Goal: Transaction & Acquisition: Purchase product/service

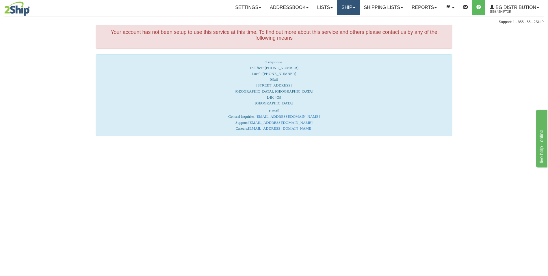
click at [341, 4] on link "Ship" at bounding box center [348, 7] width 22 height 14
click at [335, 20] on span "Ship Screen" at bounding box center [331, 20] width 22 height 5
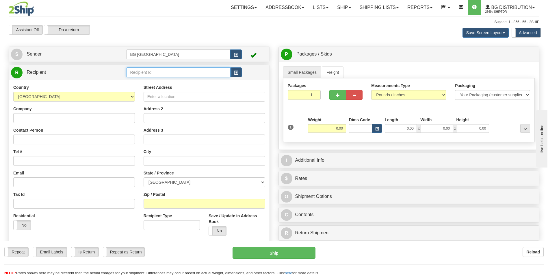
click at [135, 70] on input "text" at bounding box center [178, 72] width 104 height 10
click at [141, 81] on div "60706" at bounding box center [177, 81] width 99 height 6
type input "60706"
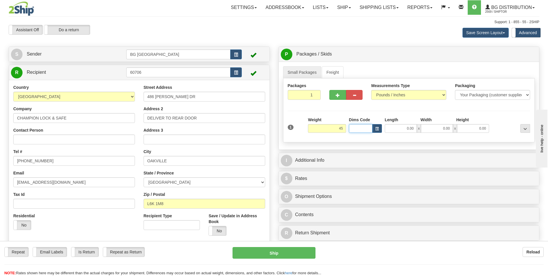
type input "45.00"
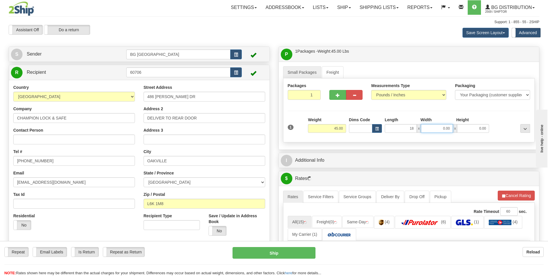
type input "18.00"
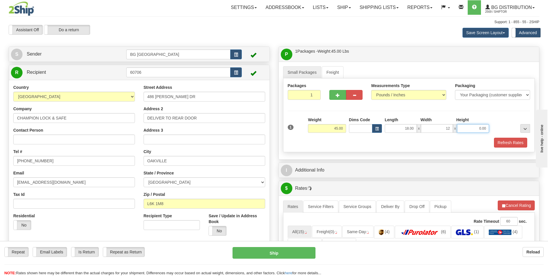
type input "12.00"
type input "8.00"
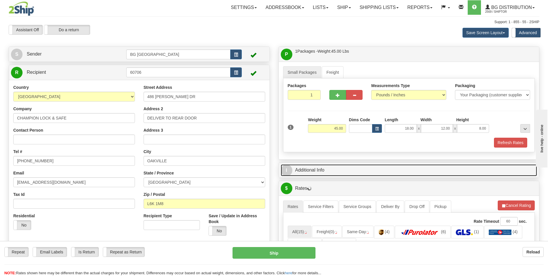
click at [330, 168] on link "I Additional Info" at bounding box center [409, 170] width 257 height 12
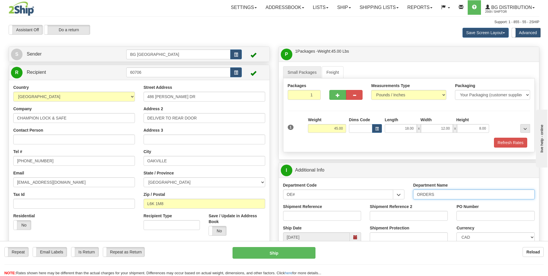
click at [447, 193] on input "ORDERS" at bounding box center [474, 194] width 122 height 10
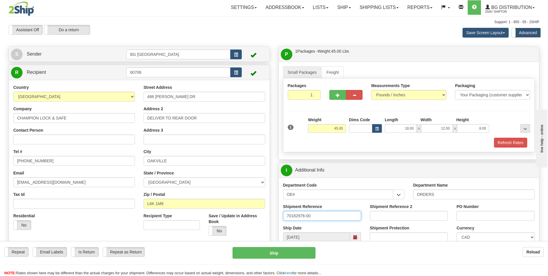
type input "70182976-00"
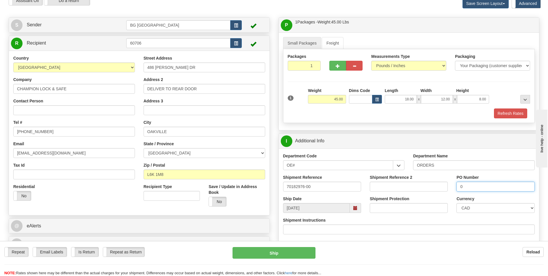
scroll to position [173, 0]
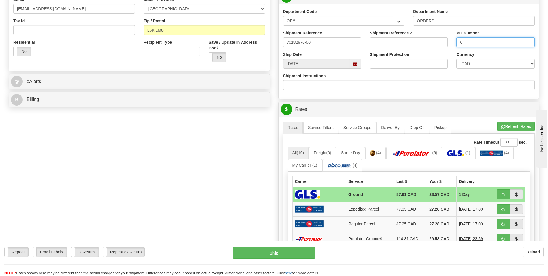
type input "0"
click at [501, 125] on span "button" at bounding box center [503, 127] width 4 height 4
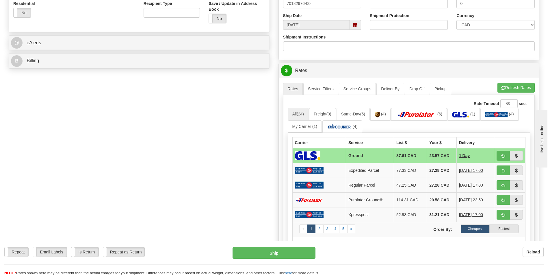
scroll to position [231, 0]
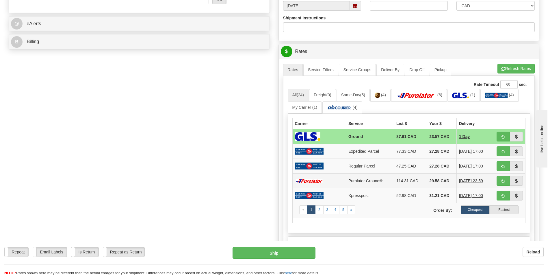
click at [441, 181] on td "29.58 CAD" at bounding box center [442, 180] width 30 height 15
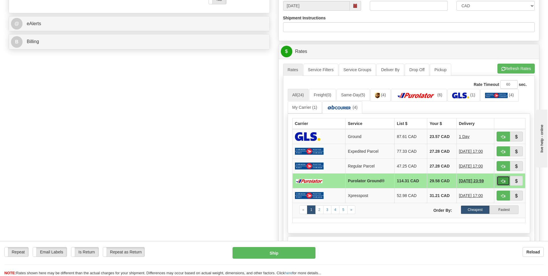
click at [504, 180] on span "button" at bounding box center [503, 181] width 4 height 4
type input "260"
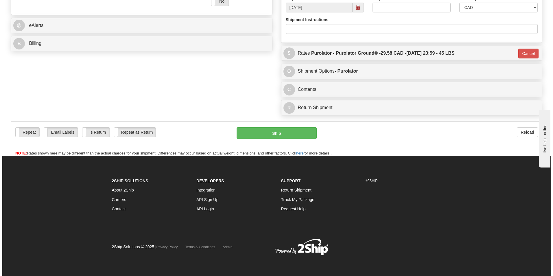
scroll to position [229, 0]
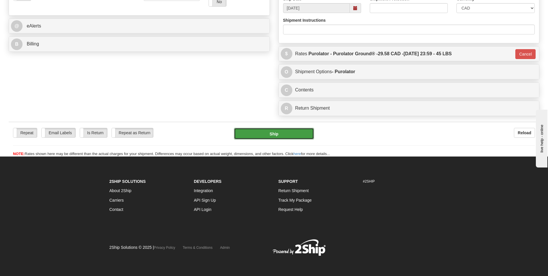
click at [293, 137] on button "Ship" at bounding box center [274, 134] width 80 height 12
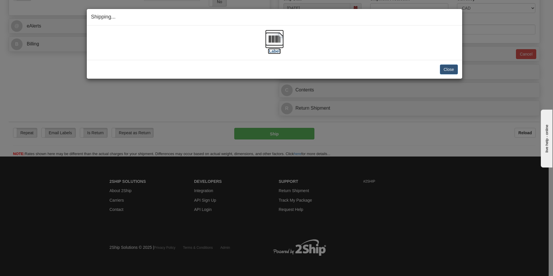
click at [283, 41] on img at bounding box center [274, 39] width 18 height 18
click at [449, 67] on button "Close" at bounding box center [449, 69] width 18 height 10
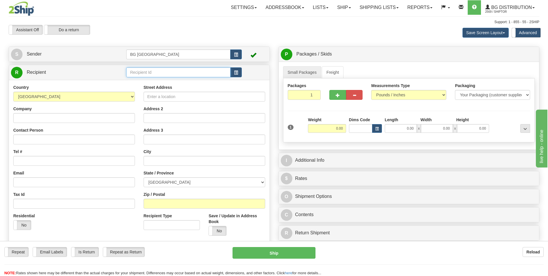
click at [166, 71] on input "text" at bounding box center [178, 72] width 104 height 10
click at [155, 78] on div "60209" at bounding box center [177, 81] width 99 height 6
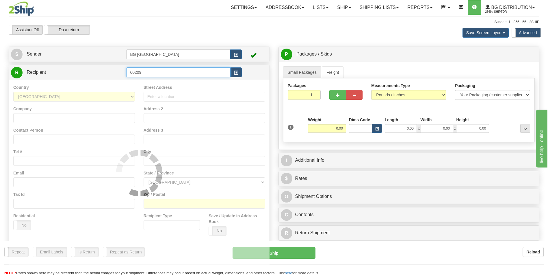
type input "60209"
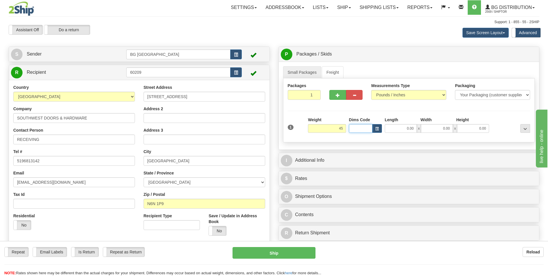
type input "45.00"
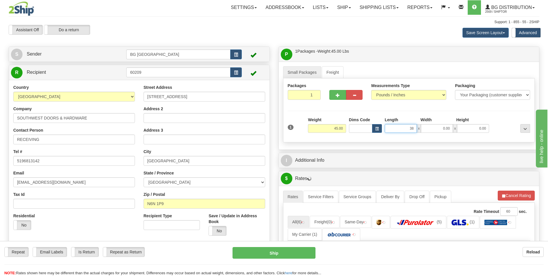
type input "38.00"
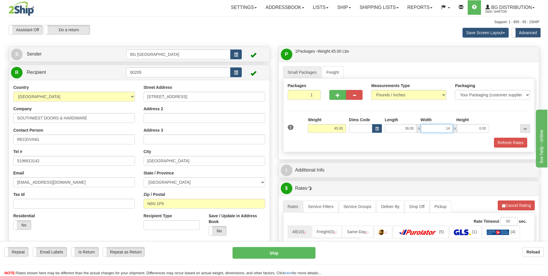
type input "14.00"
type input "8.00"
click at [335, 96] on button "button" at bounding box center [337, 95] width 16 height 10
type input "2"
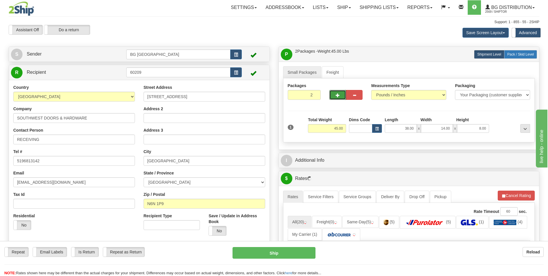
click at [520, 58] on label "Pack / Skid Level Pack.." at bounding box center [520, 54] width 33 height 9
radio input "true"
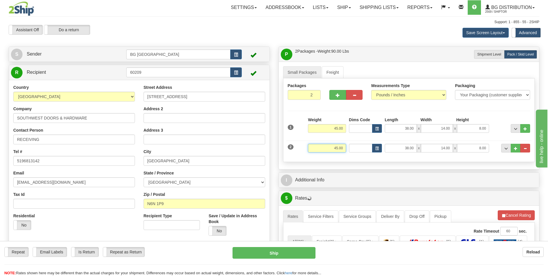
click at [323, 148] on input "45.00" at bounding box center [327, 148] width 38 height 9
type input "21.00"
type input "17.00"
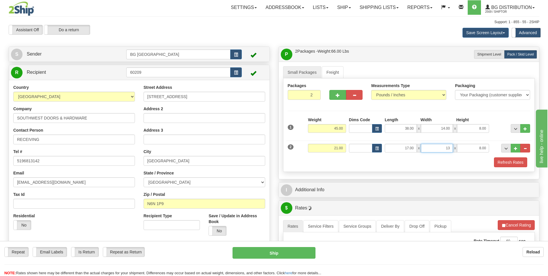
type input "13.00"
type input "3.00"
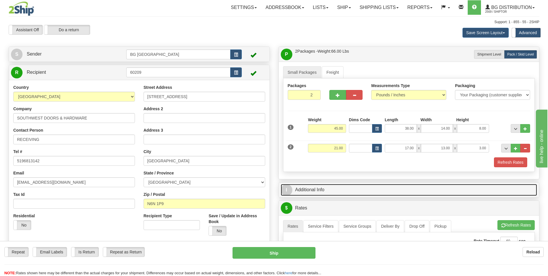
click at [325, 184] on link "I Additional Info" at bounding box center [409, 190] width 257 height 12
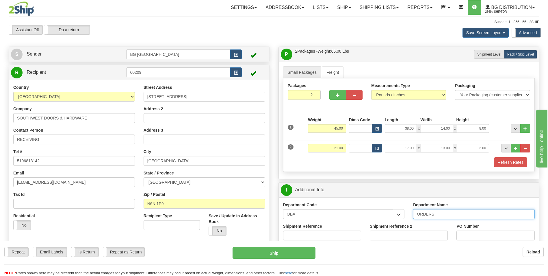
click at [442, 214] on input "ORDERS" at bounding box center [474, 214] width 122 height 10
type input "70181826-00"
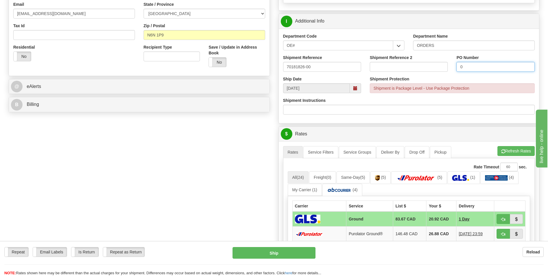
scroll to position [173, 0]
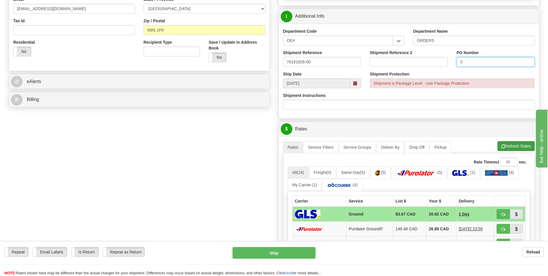
type input "0"
click at [514, 143] on button "Refresh Rates" at bounding box center [516, 146] width 37 height 10
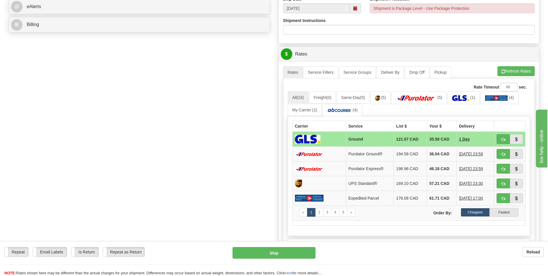
scroll to position [260, 0]
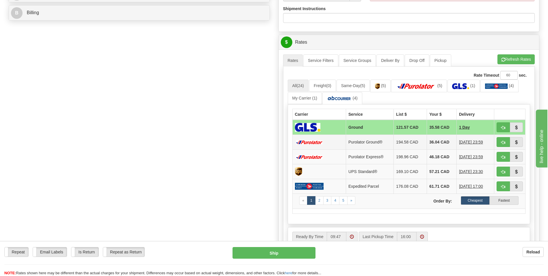
click at [435, 144] on td "36.04 CAD" at bounding box center [442, 142] width 30 height 15
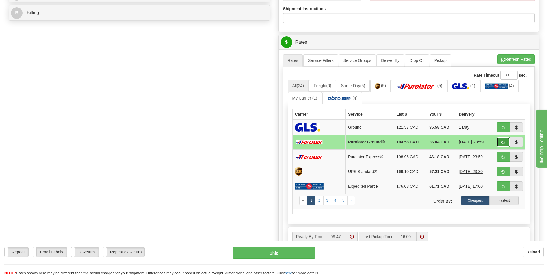
click at [498, 139] on button "button" at bounding box center [503, 142] width 13 height 10
type input "260"
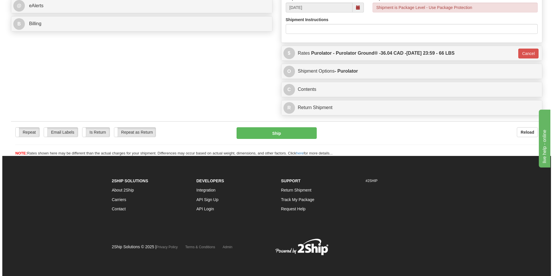
scroll to position [249, 0]
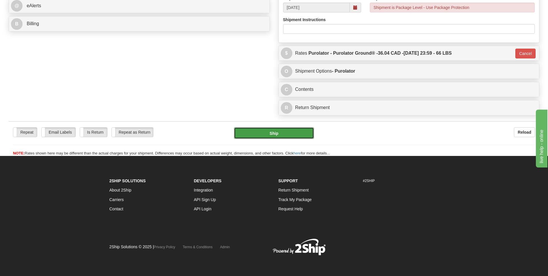
click at [292, 134] on button "Ship" at bounding box center [274, 133] width 80 height 12
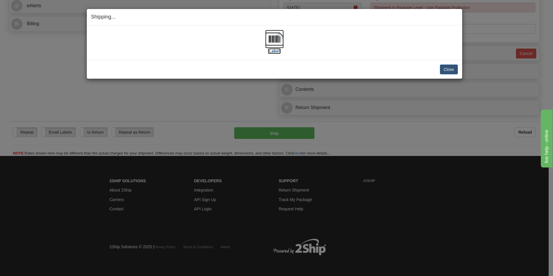
click at [273, 37] on img at bounding box center [274, 39] width 18 height 18
click at [452, 68] on button "Close" at bounding box center [449, 69] width 18 height 10
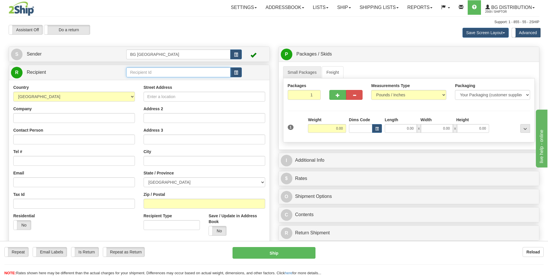
click at [174, 69] on input "text" at bounding box center [178, 72] width 104 height 10
type input "6"
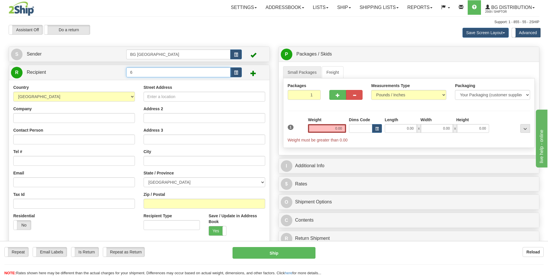
click at [174, 69] on input "6" at bounding box center [178, 72] width 104 height 10
click at [144, 82] on div "60096" at bounding box center [177, 81] width 99 height 6
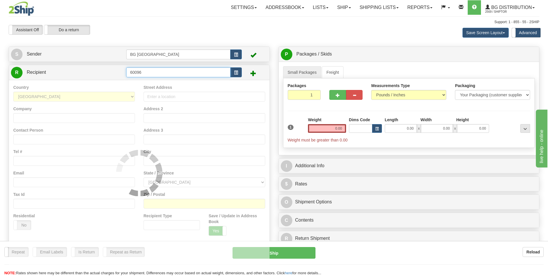
type input "60096"
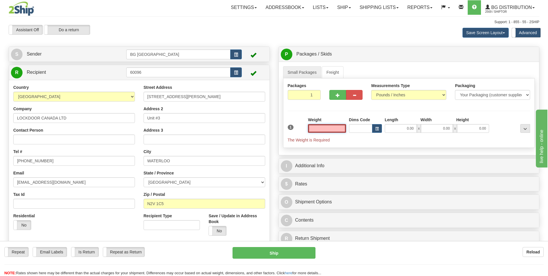
type input "5"
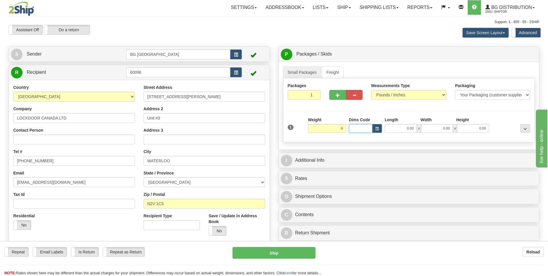
type input "6.00"
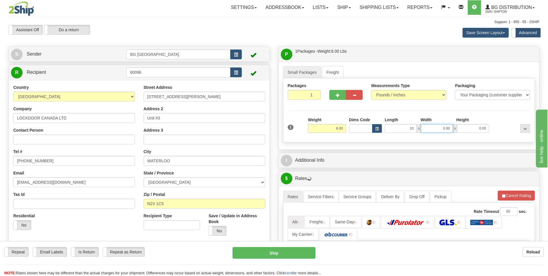
type input "10.00"
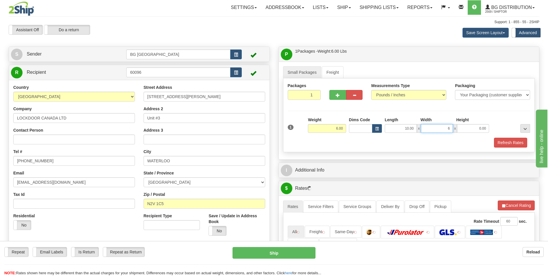
type input "6.00"
type input "4.00"
click at [336, 97] on button "button" at bounding box center [337, 95] width 16 height 10
type input "2"
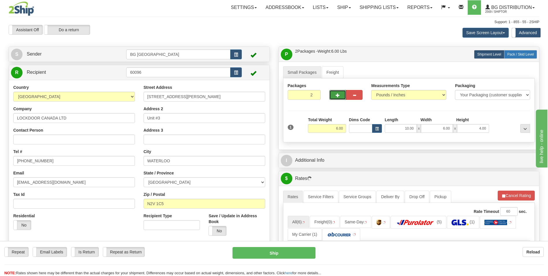
click at [521, 55] on span "Pack / Skid Level" at bounding box center [521, 54] width 27 height 4
radio input "true"
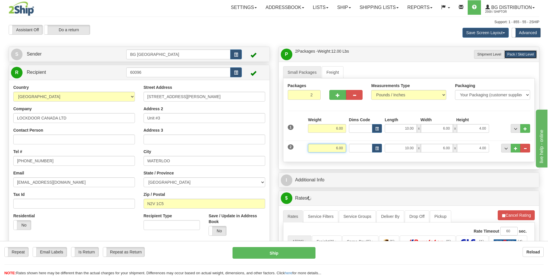
click at [340, 146] on input "6.00" at bounding box center [327, 148] width 38 height 9
type input "46.00"
type input "15.00"
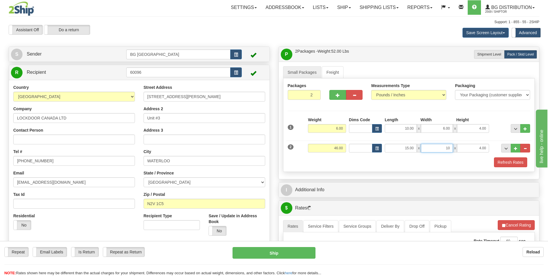
type input "10.00"
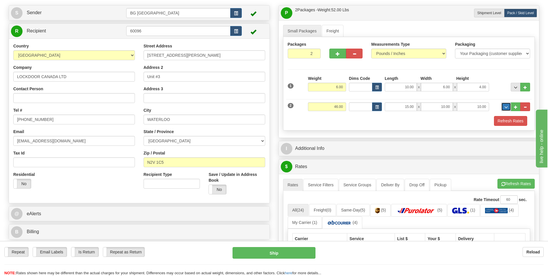
scroll to position [116, 0]
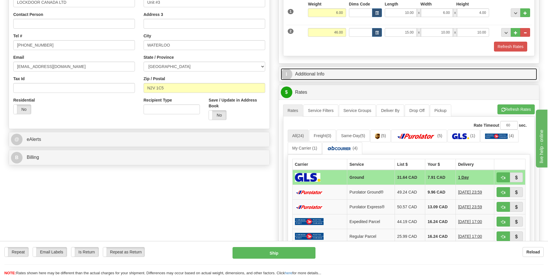
click at [329, 72] on link "I Additional Info" at bounding box center [409, 74] width 257 height 12
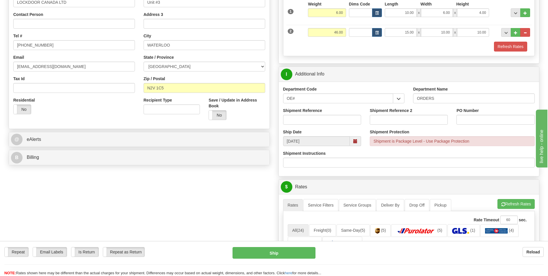
click at [318, 118] on input "Shipment Reference" at bounding box center [322, 120] width 78 height 10
type input "70185568-00"
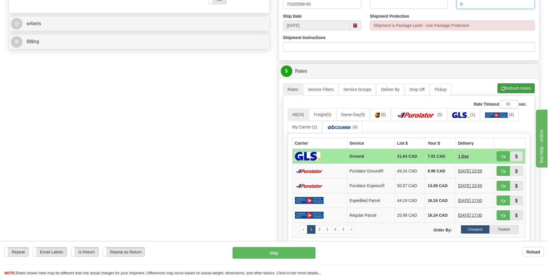
type input "0"
click at [522, 88] on button "Refresh Rates" at bounding box center [516, 88] width 37 height 10
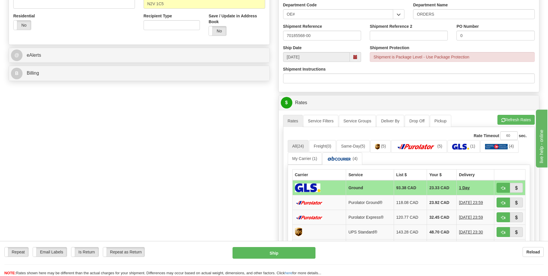
scroll to position [202, 0]
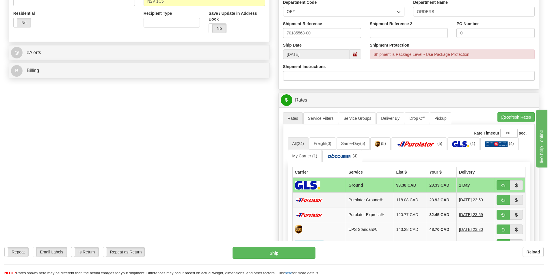
click at [446, 201] on td "23.92 CAD" at bounding box center [442, 199] width 30 height 15
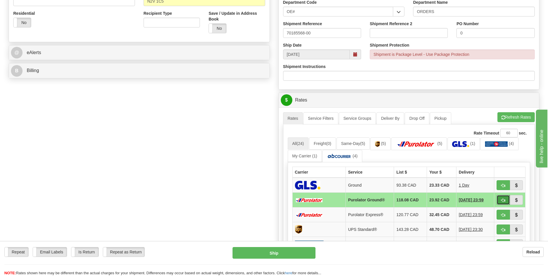
click at [498, 198] on button "button" at bounding box center [503, 200] width 13 height 10
type input "260"
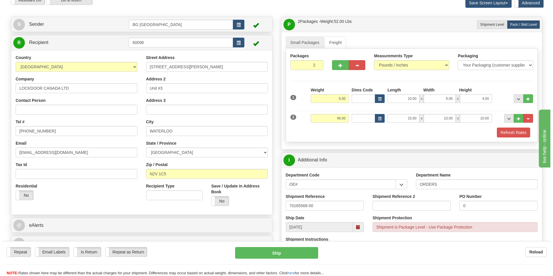
scroll to position [29, 0]
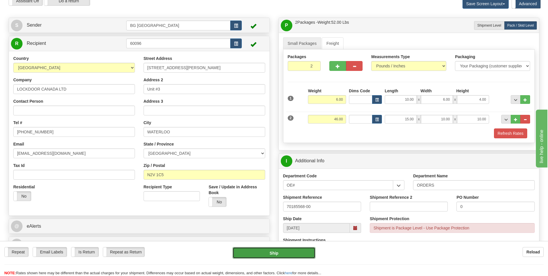
click at [282, 249] on button "Ship" at bounding box center [274, 253] width 83 height 12
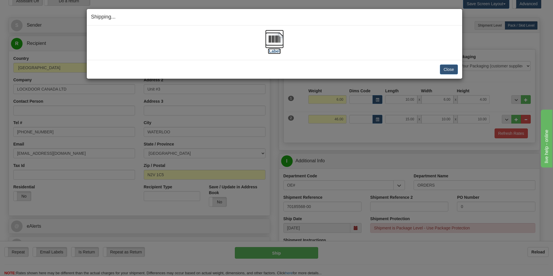
click at [273, 40] on img at bounding box center [274, 39] width 18 height 18
click at [454, 72] on button "Close" at bounding box center [449, 69] width 18 height 10
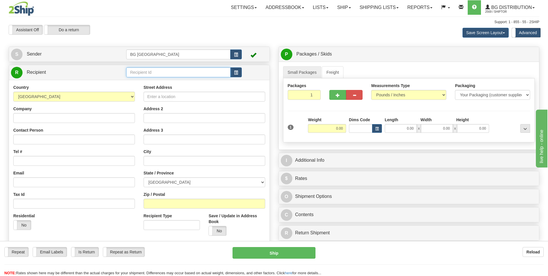
click at [137, 71] on input "text" at bounding box center [178, 72] width 104 height 10
click at [137, 79] on div "60680" at bounding box center [177, 81] width 99 height 6
type input "60680"
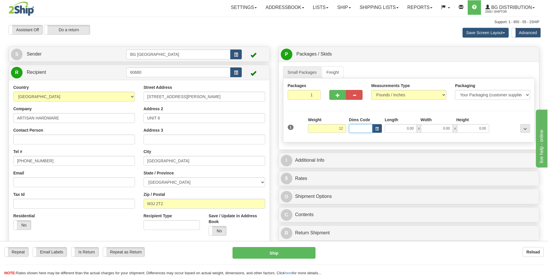
type input "12.00"
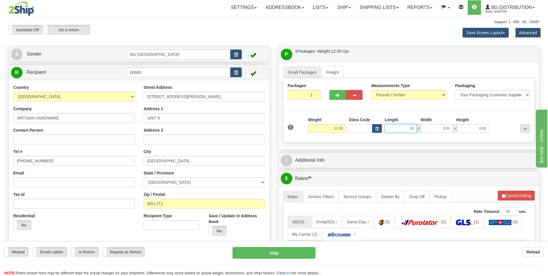
type input "24.00"
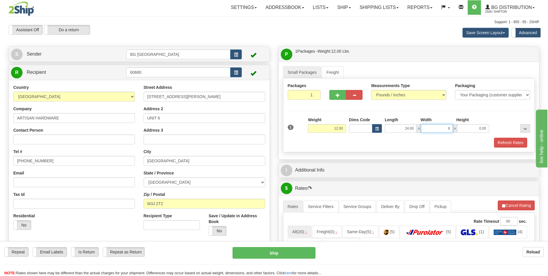
type input "9.00"
type input "5.00"
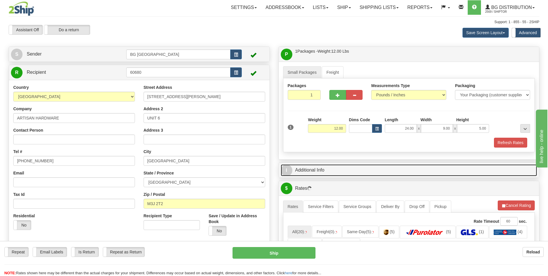
click at [327, 165] on link "I Additional Info" at bounding box center [409, 170] width 257 height 12
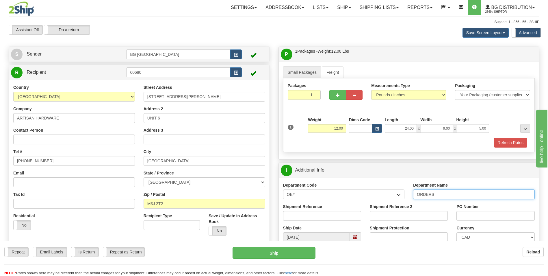
click at [439, 195] on input "ORDERS" at bounding box center [474, 194] width 122 height 10
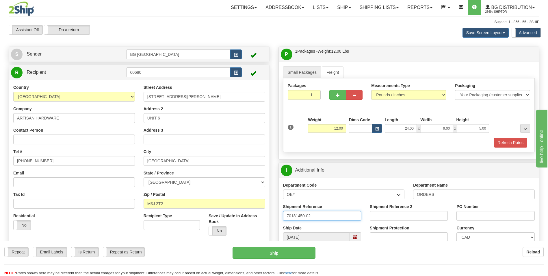
type input "70181450-02"
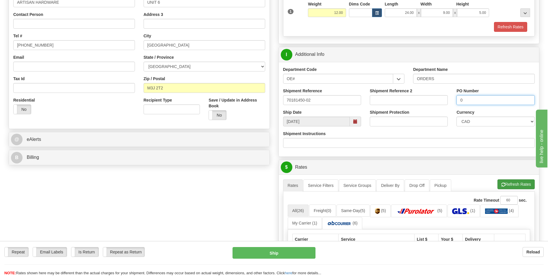
type input "0"
click at [503, 186] on span "button" at bounding box center [503, 185] width 4 height 4
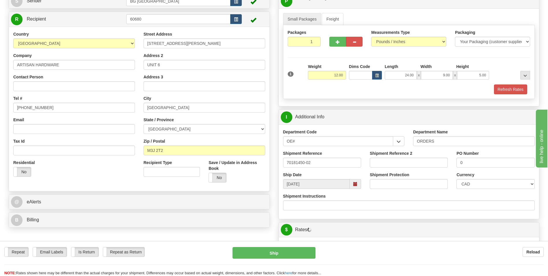
scroll to position [0, 0]
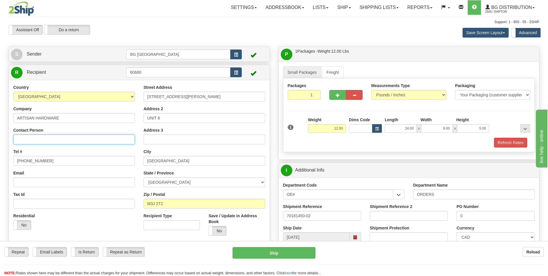
click at [45, 134] on input "Contact Person" at bounding box center [74, 139] width 122 height 10
type input "IF CLOSED UPS @ UNIT 40*"
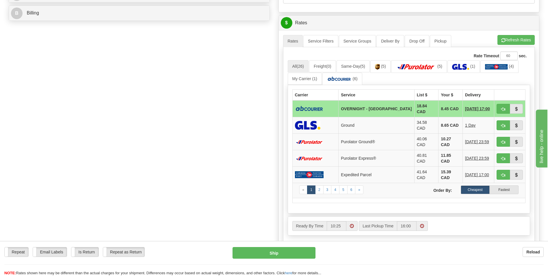
scroll to position [260, 0]
click at [499, 105] on button "button" at bounding box center [503, 108] width 13 height 10
type input "4"
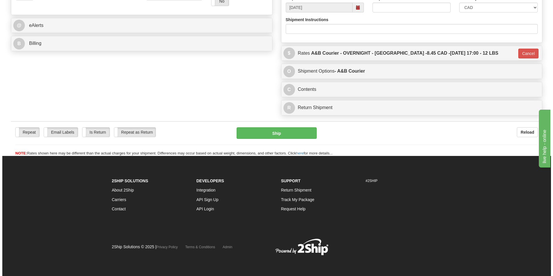
scroll to position [229, 0]
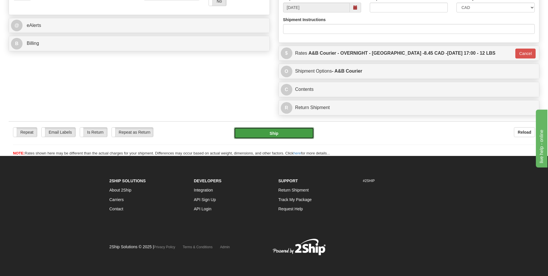
click at [292, 131] on button "Ship" at bounding box center [274, 133] width 80 height 12
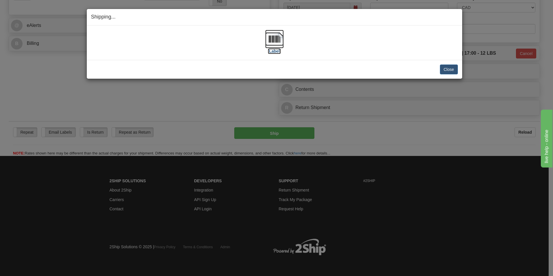
click at [271, 38] on img at bounding box center [274, 39] width 18 height 18
click at [444, 69] on button "Close" at bounding box center [449, 69] width 18 height 10
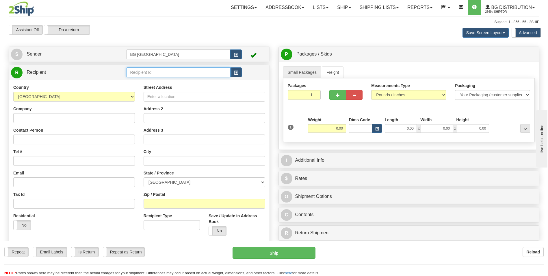
click at [159, 71] on input "text" at bounding box center [178, 72] width 104 height 10
click at [136, 80] on div "60628" at bounding box center [177, 81] width 99 height 6
type input "60628"
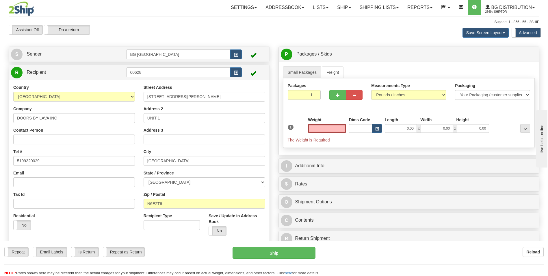
type input "0.00"
click at [325, 126] on input "0.00" at bounding box center [327, 128] width 38 height 9
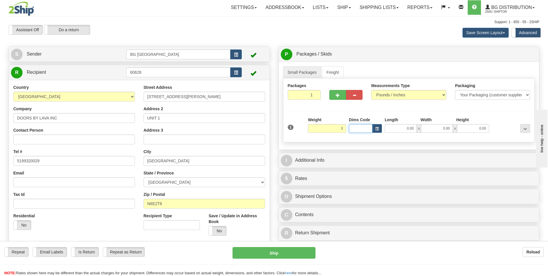
type input "3.00"
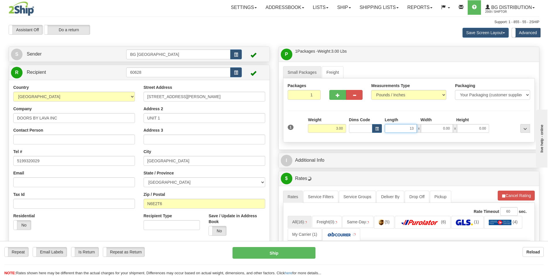
type input "13.00"
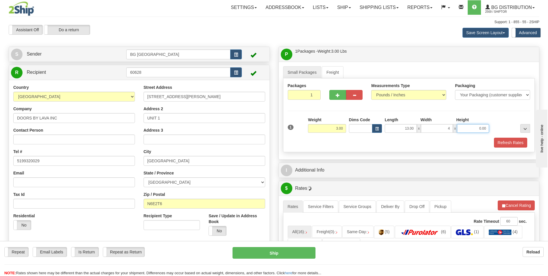
type input "4.00"
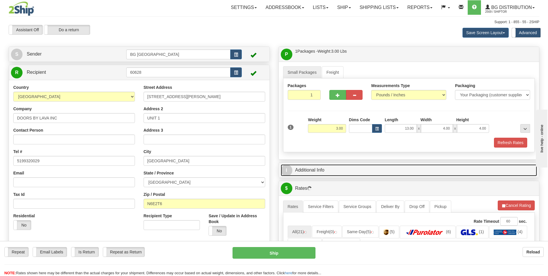
click at [323, 166] on link "I Additional Info" at bounding box center [409, 170] width 257 height 12
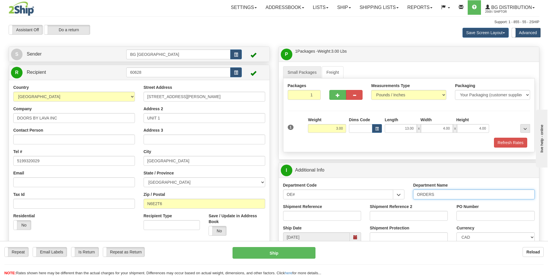
click at [442, 194] on input "ORDERS" at bounding box center [474, 194] width 122 height 10
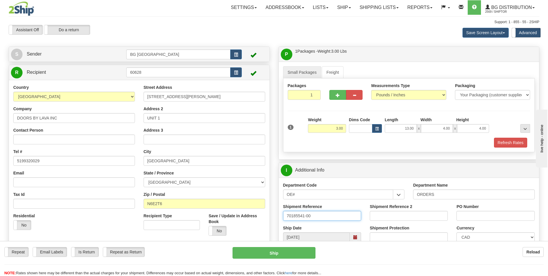
type input "70185541-00"
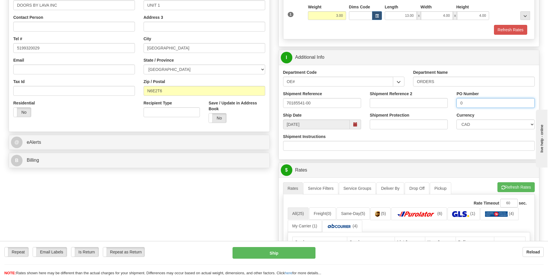
scroll to position [116, 0]
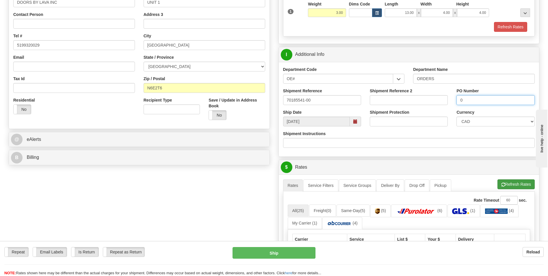
type input "0"
click at [506, 184] on button "Refresh Rates" at bounding box center [516, 184] width 37 height 10
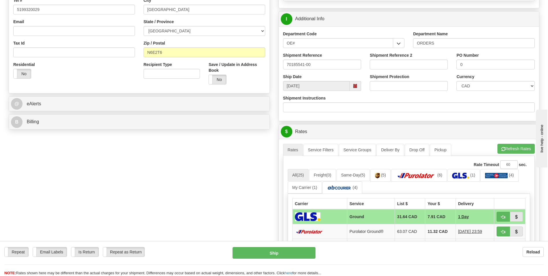
scroll to position [260, 0]
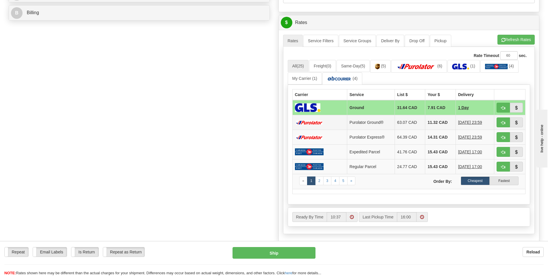
click at [431, 121] on td "11.32 CAD" at bounding box center [440, 122] width 30 height 15
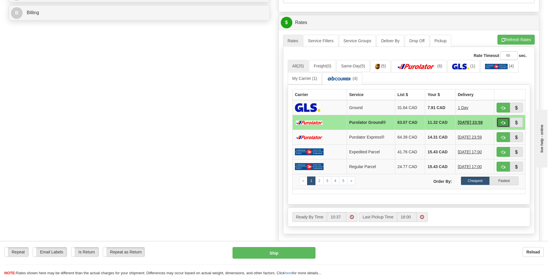
click at [499, 121] on button "button" at bounding box center [503, 122] width 13 height 10
type input "260"
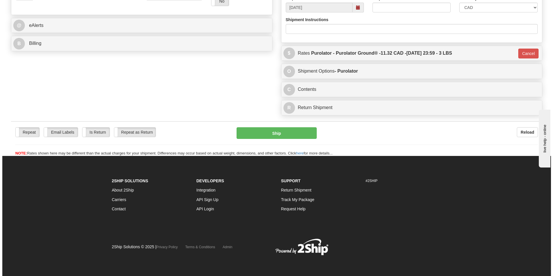
scroll to position [229, 0]
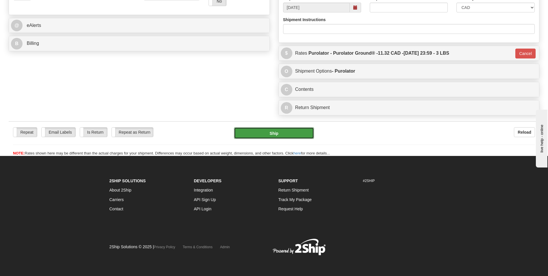
click at [284, 133] on button "Ship" at bounding box center [274, 133] width 80 height 12
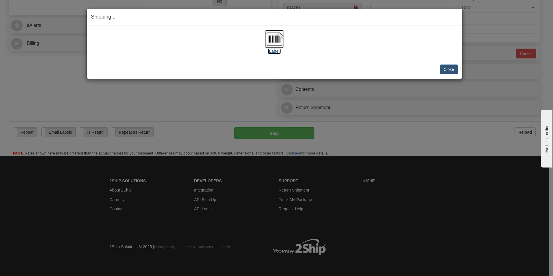
click at [269, 37] on img at bounding box center [274, 39] width 18 height 18
click at [450, 70] on button "Close" at bounding box center [449, 69] width 18 height 10
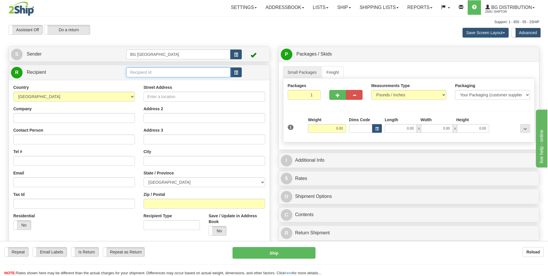
click at [151, 72] on input "text" at bounding box center [178, 72] width 104 height 10
click at [149, 78] on div "60020" at bounding box center [177, 81] width 99 height 6
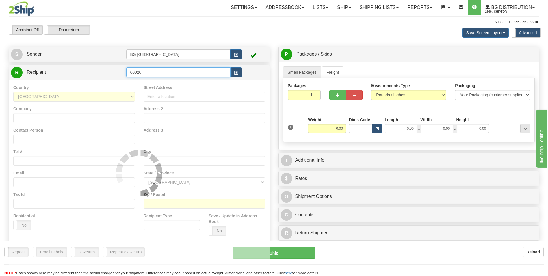
type input "60020"
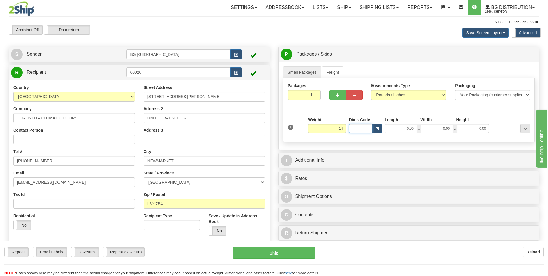
type input "14.00"
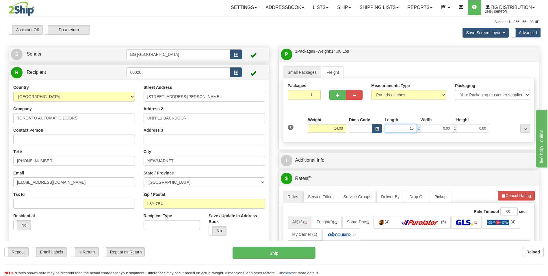
type input "15.00"
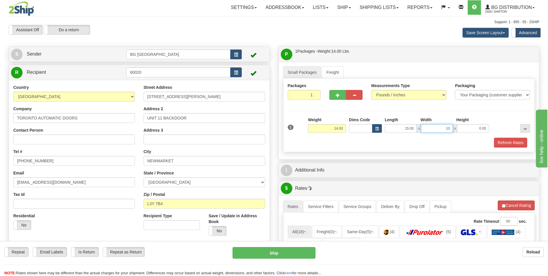
type input "10.00"
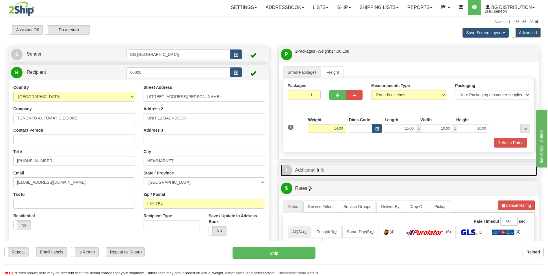
drag, startPoint x: 320, startPoint y: 173, endPoint x: 327, endPoint y: 173, distance: 7.2
click at [320, 173] on link "I Additional Info" at bounding box center [409, 170] width 257 height 12
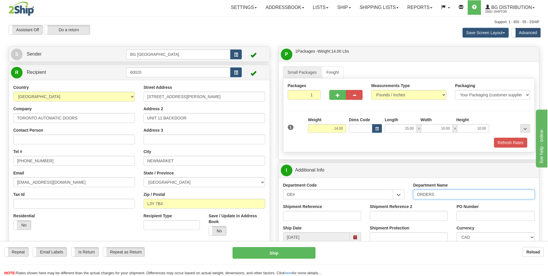
click at [439, 193] on input "ORDERS" at bounding box center [474, 194] width 122 height 10
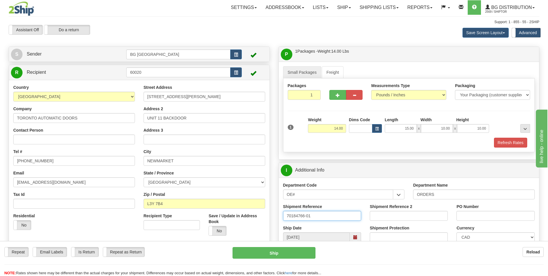
type input "70184766-01"
type input "0"
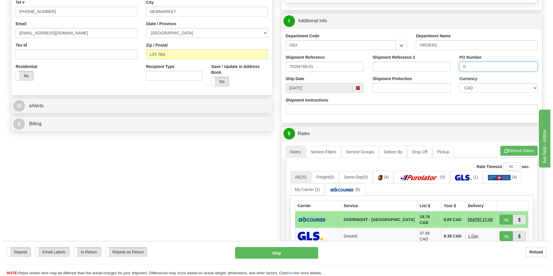
scroll to position [202, 0]
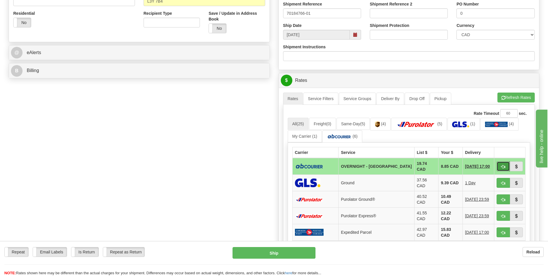
click at [501, 161] on button "button" at bounding box center [503, 166] width 13 height 10
type input "4"
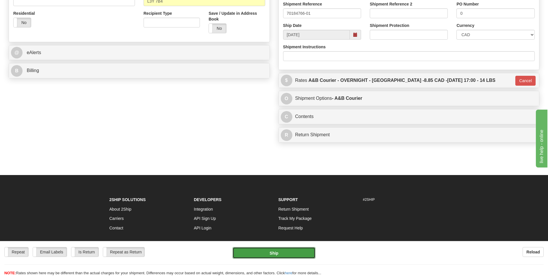
click at [282, 252] on button "Ship" at bounding box center [274, 253] width 83 height 12
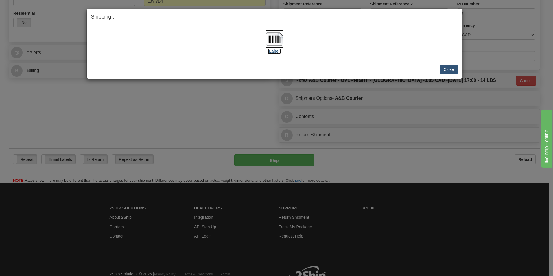
click at [274, 40] on img at bounding box center [274, 39] width 18 height 18
click at [448, 66] on button "Close" at bounding box center [449, 69] width 18 height 10
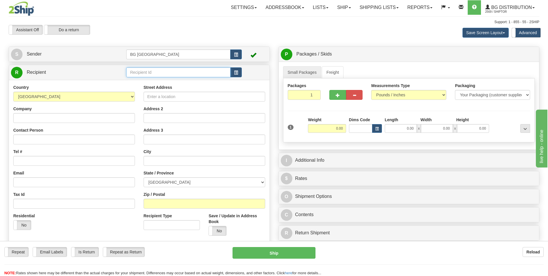
click at [144, 71] on input "text" at bounding box center [178, 72] width 104 height 10
click at [141, 78] on div "60028" at bounding box center [177, 81] width 99 height 6
type input "60028"
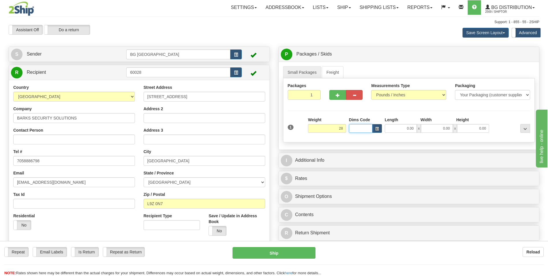
type input "28.00"
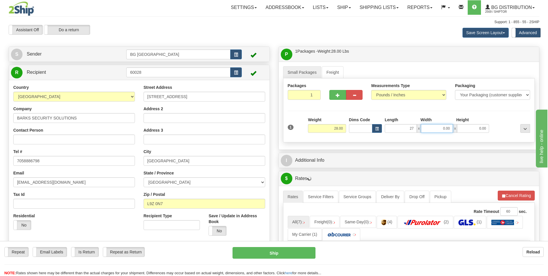
type input "27.00"
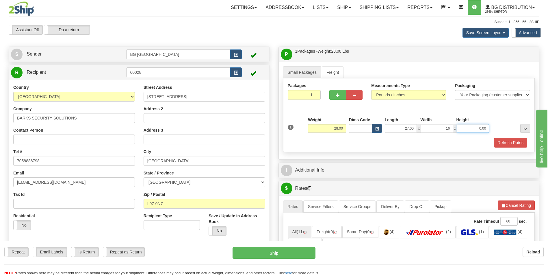
type input "16.00"
type input "5.00"
click at [338, 99] on button "button" at bounding box center [337, 95] width 16 height 10
type input "2"
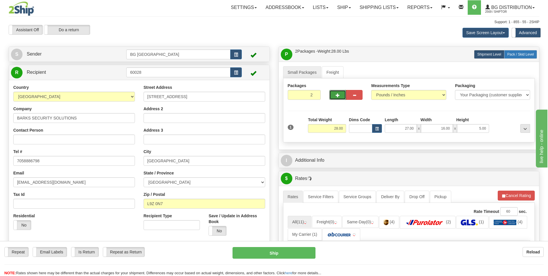
click at [519, 57] on label "Pack / Skid Level Pack.." at bounding box center [520, 54] width 33 height 9
radio input "true"
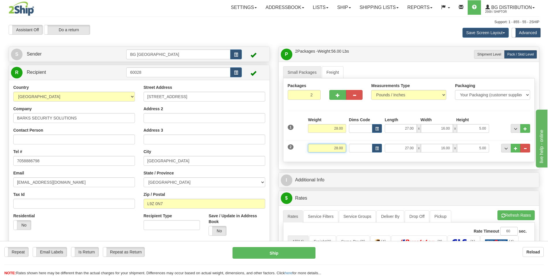
click at [335, 147] on input "28.00" at bounding box center [327, 148] width 38 height 9
type input "18.00"
type input "42.00"
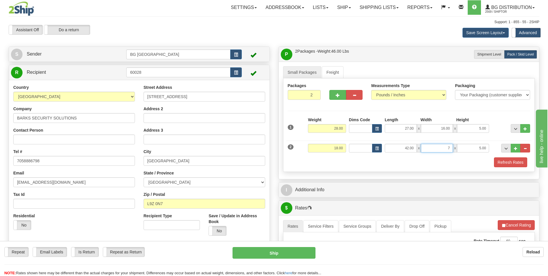
type input "7.00"
type input "5.00"
click at [516, 150] on span "..." at bounding box center [515, 148] width 3 height 3
type input "3"
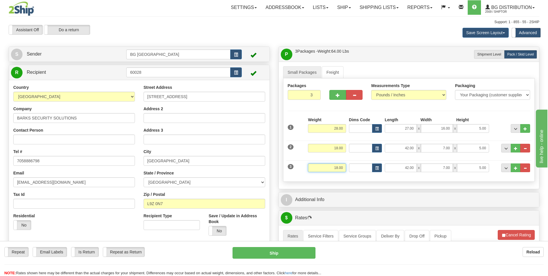
click at [333, 169] on input "18.00" at bounding box center [327, 167] width 38 height 9
type input "5.00"
type input "16.00"
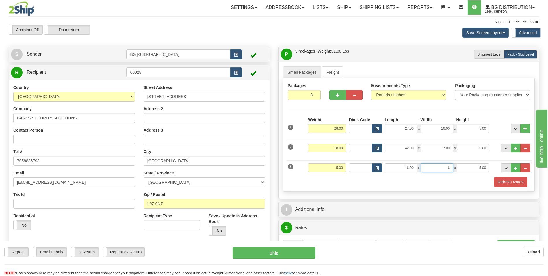
type input "6.00"
type input "4.00"
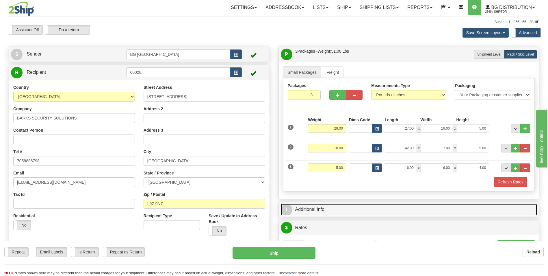
click at [325, 205] on link "I Additional Info" at bounding box center [409, 209] width 257 height 12
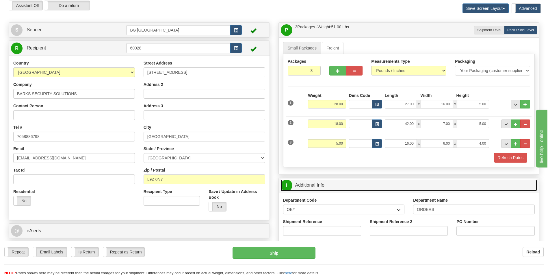
scroll to position [58, 0]
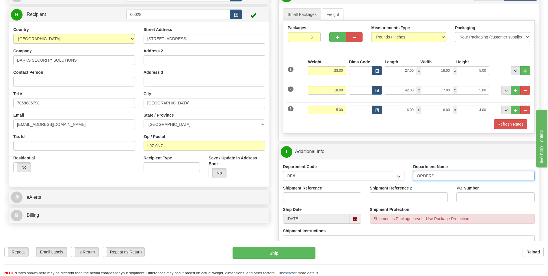
click at [444, 175] on input "ORDERS" at bounding box center [474, 176] width 122 height 10
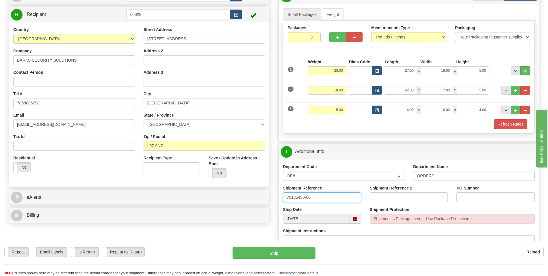
type input "70185450-00"
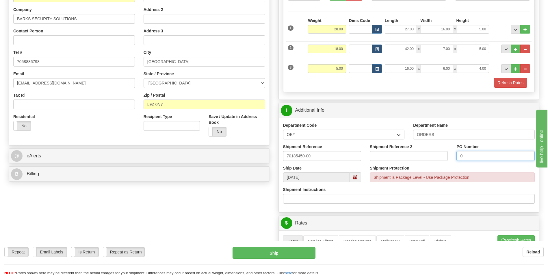
scroll to position [173, 0]
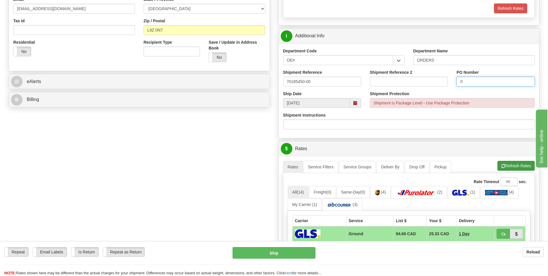
type input "0"
click at [511, 168] on button "Refresh Rates" at bounding box center [516, 166] width 37 height 10
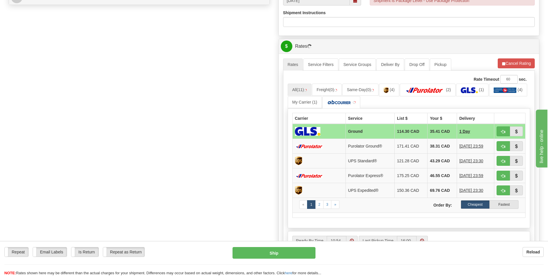
scroll to position [318, 0]
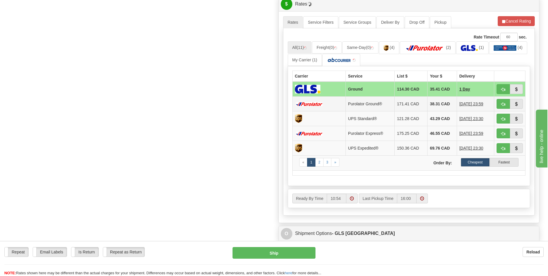
click at [428, 102] on td "38.31 CAD" at bounding box center [442, 104] width 29 height 15
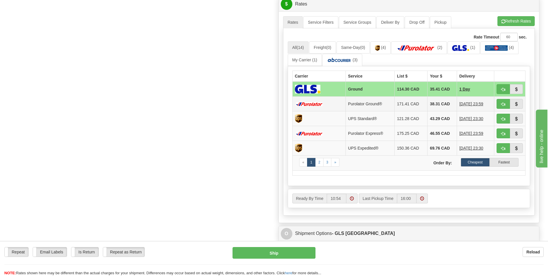
click at [439, 104] on td "38.31 CAD" at bounding box center [442, 104] width 29 height 15
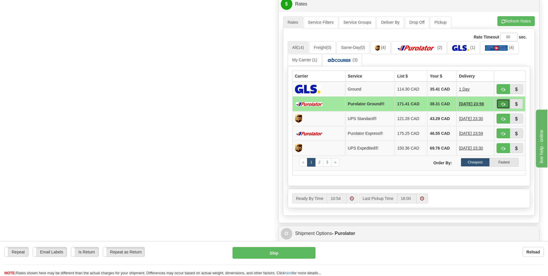
click at [505, 101] on button "button" at bounding box center [503, 104] width 13 height 10
type input "260"
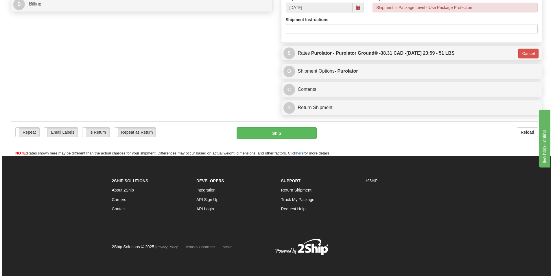
scroll to position [269, 0]
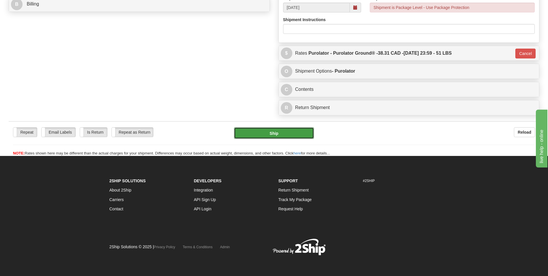
click at [284, 130] on button "Ship" at bounding box center [274, 133] width 80 height 12
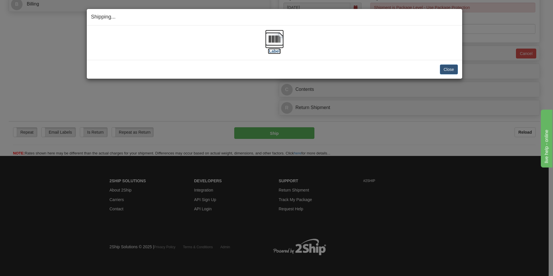
click at [272, 42] on img at bounding box center [274, 39] width 18 height 18
click at [449, 66] on button "Close" at bounding box center [449, 69] width 18 height 10
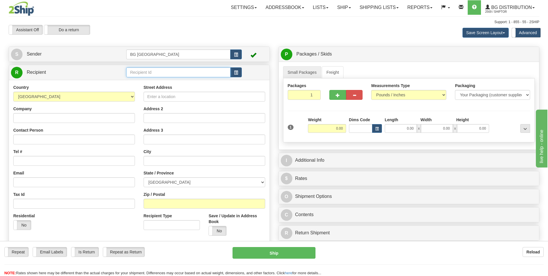
click at [185, 68] on input "text" at bounding box center [178, 72] width 104 height 10
click at [154, 78] on div "60829" at bounding box center [177, 81] width 99 height 6
type input "60829"
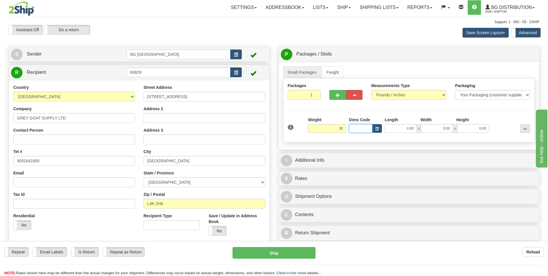
type input "30.00"
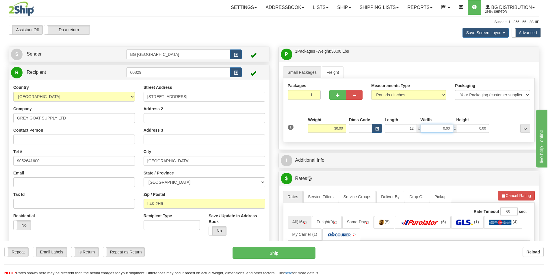
type input "12.00"
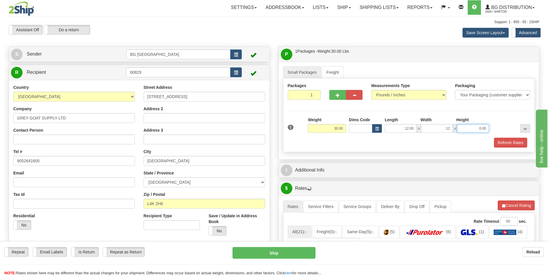
type input "12.00"
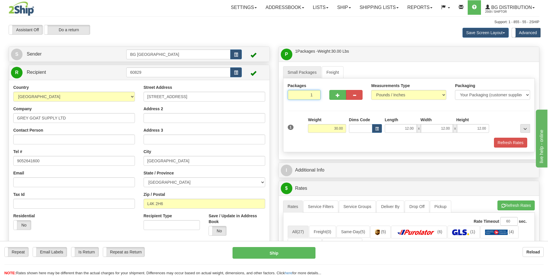
click at [311, 95] on input "1" at bounding box center [304, 95] width 33 height 10
type input "5"
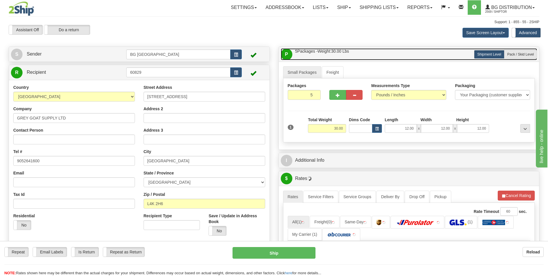
click at [535, 60] on link "P Packages / Skids 5 Packages - Weight: 30.00 Lbs 1 Skids - Weight: NaN Lbs" at bounding box center [409, 54] width 257 height 12
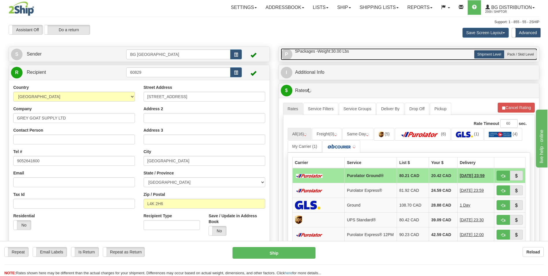
click at [429, 55] on link "P Packages / Skids 5 Packages - Weight: 30.00 Lbs 1 Skids - Weight: NaN Lbs" at bounding box center [409, 54] width 257 height 12
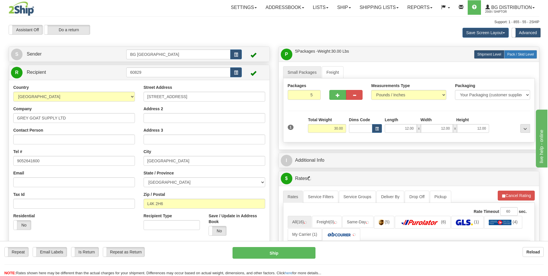
click at [516, 56] on span "Pack / Skid Level" at bounding box center [521, 54] width 27 height 4
radio input "true"
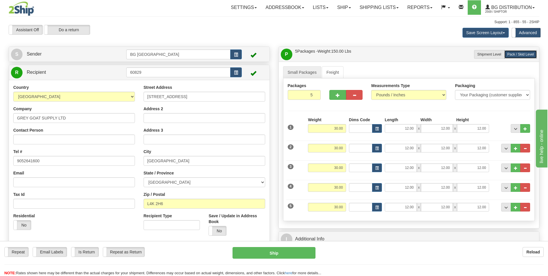
scroll to position [87, 0]
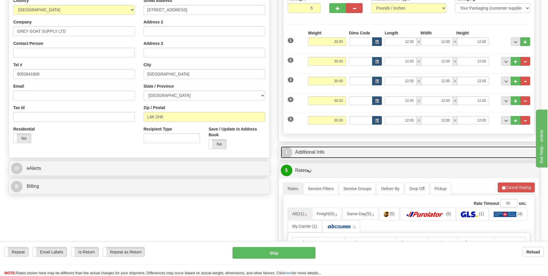
click at [334, 157] on link "I Additional Info" at bounding box center [409, 152] width 257 height 12
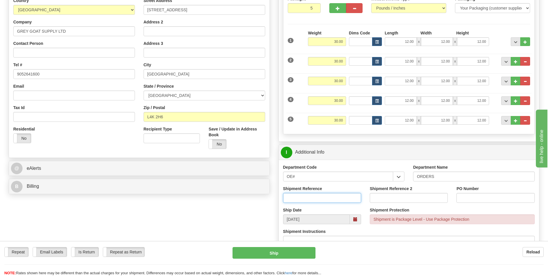
click at [321, 193] on input "Shipment Reference" at bounding box center [322, 198] width 78 height 10
type input "70184483-00"
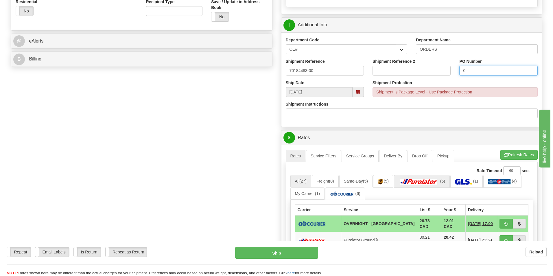
scroll to position [231, 0]
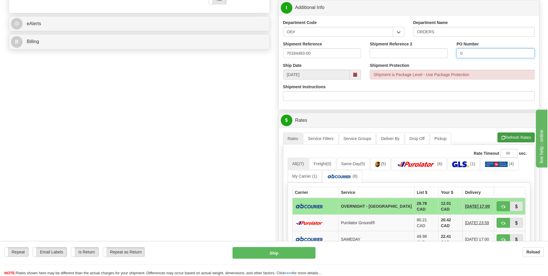
type input "0"
click at [506, 137] on button "Refresh Rates" at bounding box center [516, 137] width 37 height 10
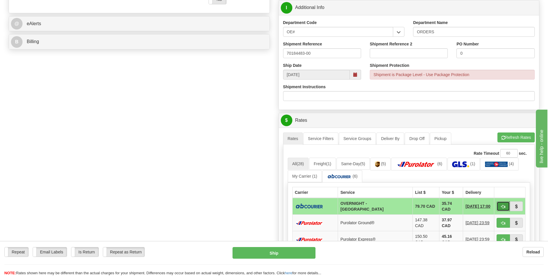
click at [497, 205] on button "button" at bounding box center [503, 206] width 13 height 10
type input "4"
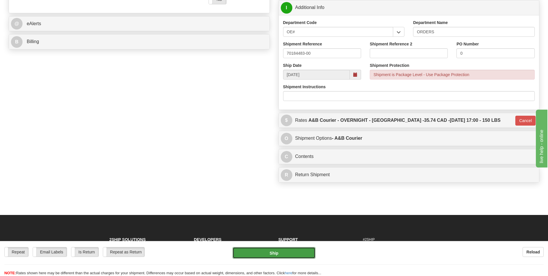
click at [293, 248] on button "Ship" at bounding box center [274, 253] width 83 height 12
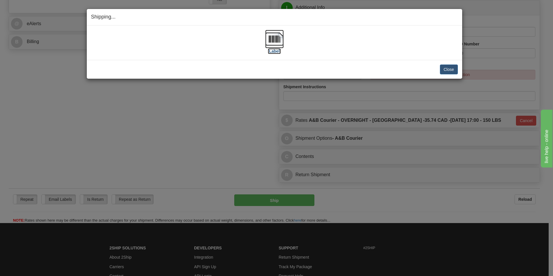
click at [276, 41] on img at bounding box center [274, 39] width 18 height 18
click at [444, 65] on button "Close" at bounding box center [449, 69] width 18 height 10
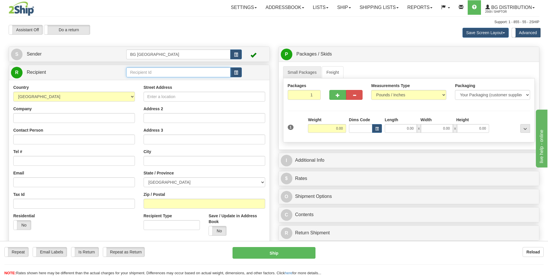
click at [142, 71] on input "text" at bounding box center [178, 72] width 104 height 10
click at [135, 81] on div "60680" at bounding box center [177, 81] width 99 height 6
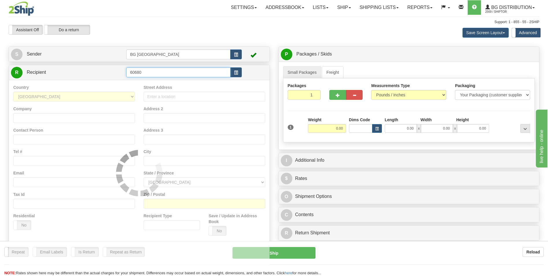
type input "60680"
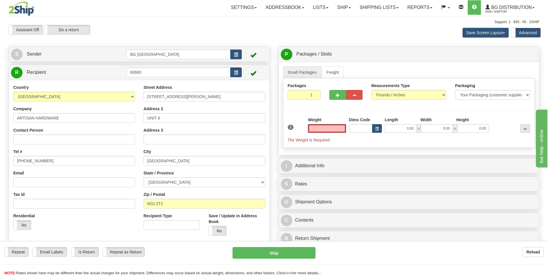
type input "0.00"
click at [310, 125] on input "0.00" at bounding box center [327, 128] width 38 height 9
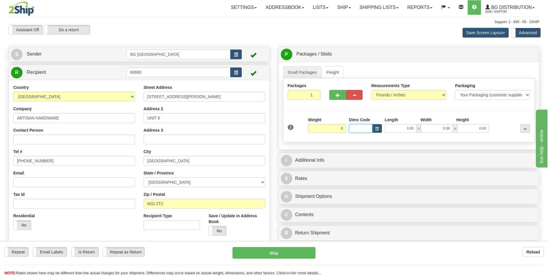
type input "6.00"
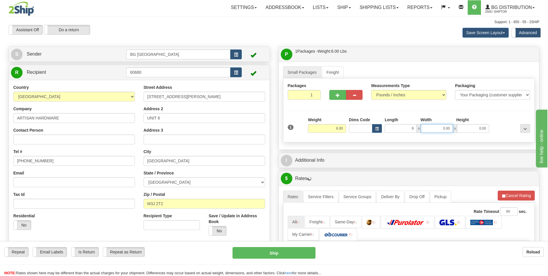
type input "9.00"
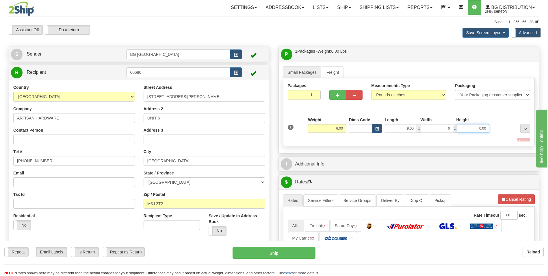
type input "6.00"
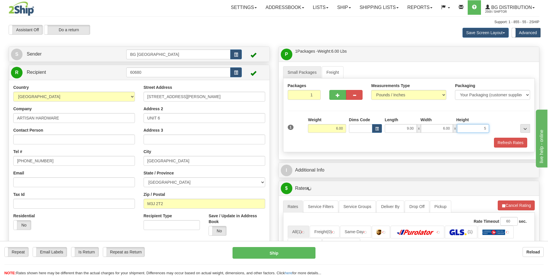
type input "5.00"
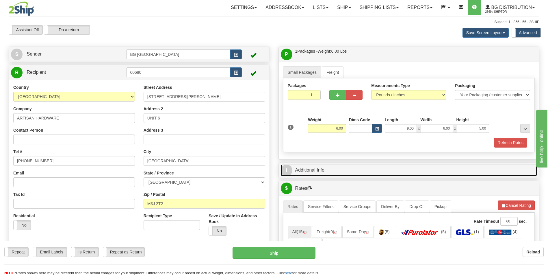
click at [309, 170] on link "I Additional Info" at bounding box center [409, 170] width 257 height 12
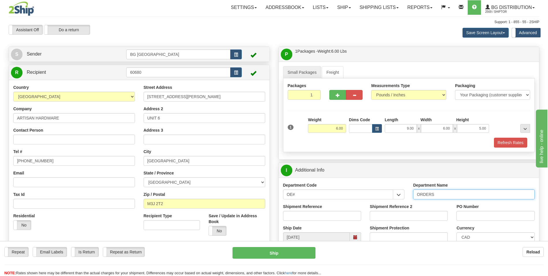
click at [439, 197] on input "ORDERS" at bounding box center [474, 194] width 122 height 10
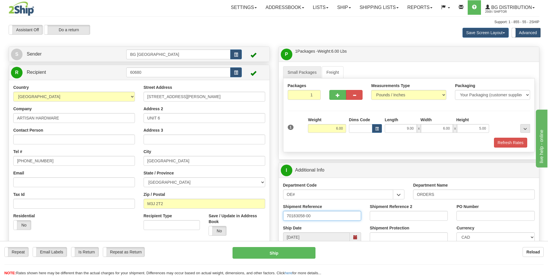
type input "70183058-00"
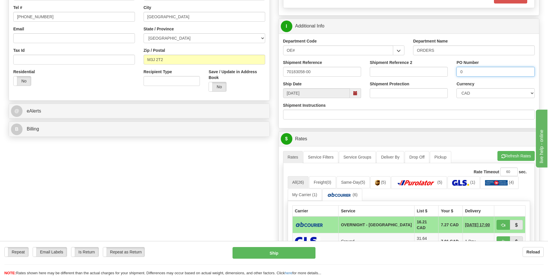
scroll to position [145, 0]
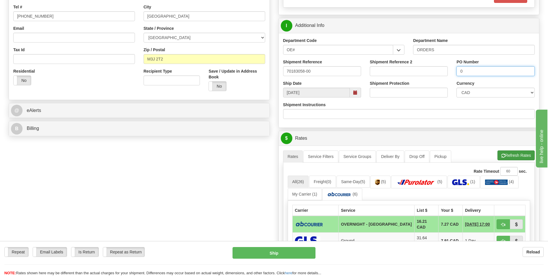
type input "0"
click at [514, 156] on button "Refresh Rates" at bounding box center [516, 155] width 37 height 10
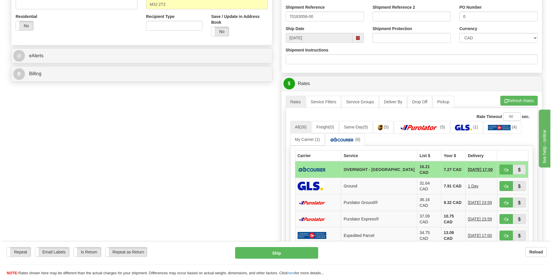
scroll to position [202, 0]
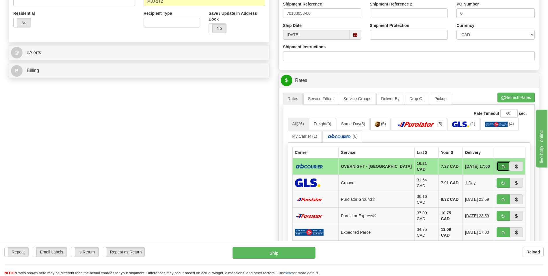
click at [504, 163] on button "button" at bounding box center [503, 166] width 13 height 10
type input "4"
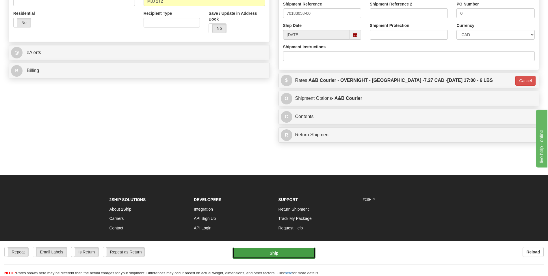
click at [272, 255] on button "Ship" at bounding box center [274, 253] width 83 height 12
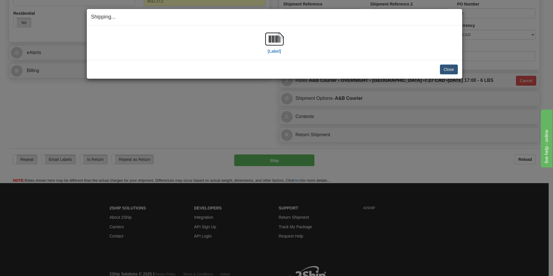
click at [284, 39] on div "[Label]" at bounding box center [274, 43] width 366 height 26
click at [280, 40] on img at bounding box center [274, 39] width 18 height 18
click at [444, 68] on button "Close" at bounding box center [449, 69] width 18 height 10
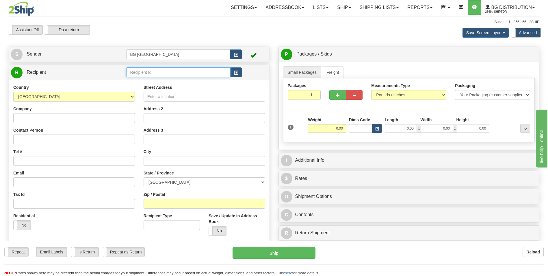
click at [147, 70] on input "text" at bounding box center [178, 72] width 104 height 10
click at [141, 80] on div "60007" at bounding box center [177, 81] width 99 height 6
type input "60007"
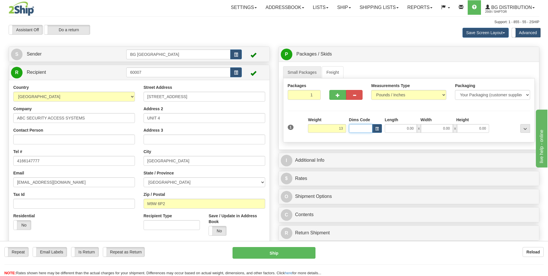
type input "13.00"
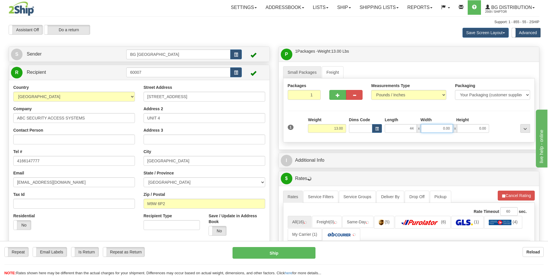
type input "44.00"
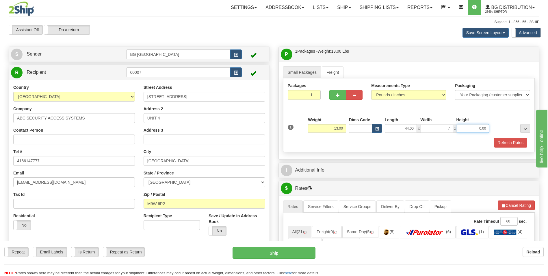
type input "7.00"
type input "5.00"
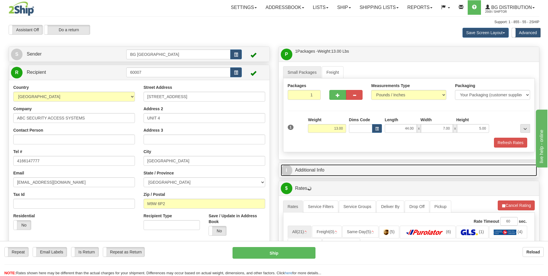
click at [321, 170] on link "I Additional Info" at bounding box center [409, 170] width 257 height 12
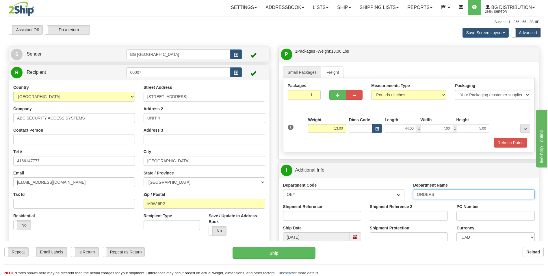
click at [488, 198] on input "ORDERS" at bounding box center [474, 194] width 122 height 10
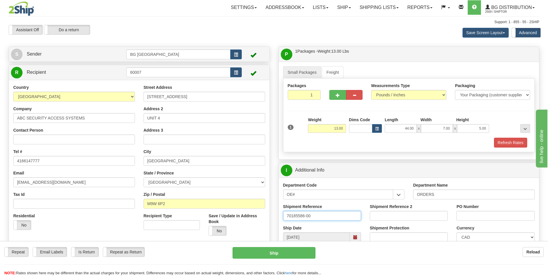
type input "70185586-00"
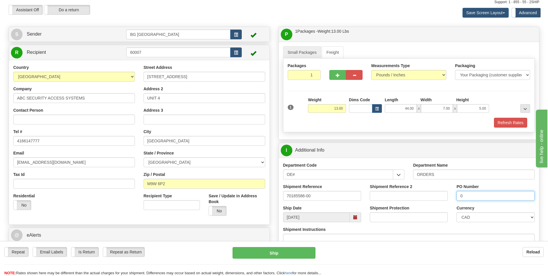
scroll to position [145, 0]
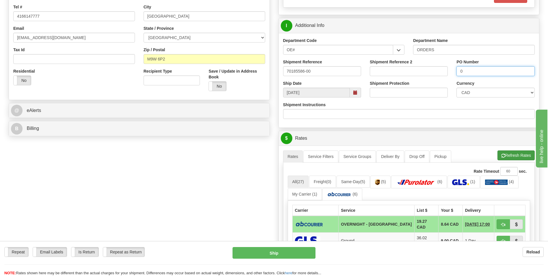
type input "0"
click at [509, 156] on button "Refresh Rates" at bounding box center [516, 155] width 37 height 10
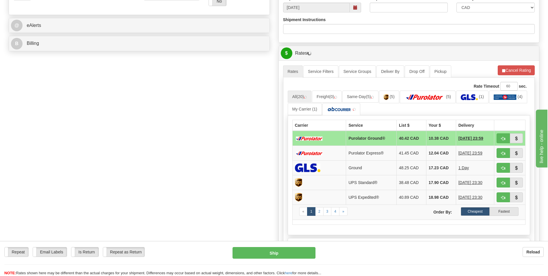
scroll to position [231, 0]
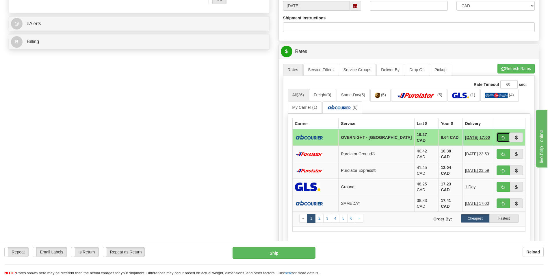
click at [504, 139] on span "button" at bounding box center [503, 138] width 4 height 4
type input "4"
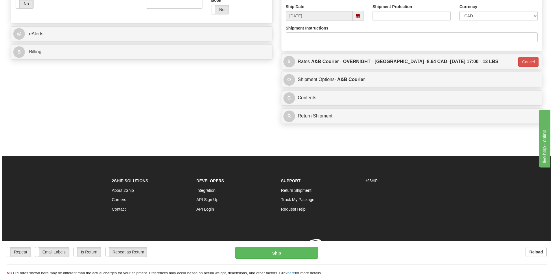
scroll to position [229, 0]
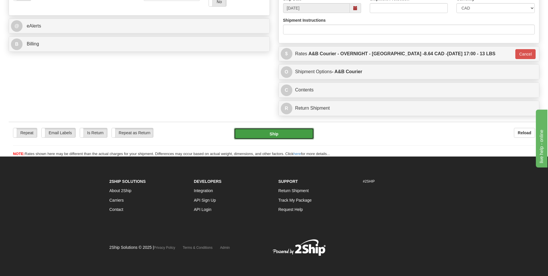
click at [302, 136] on button "Ship" at bounding box center [274, 134] width 80 height 12
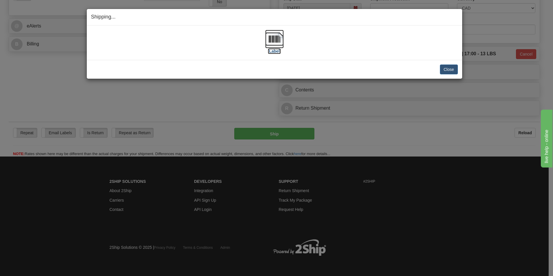
click at [274, 37] on img at bounding box center [274, 39] width 18 height 18
click at [447, 68] on button "Close" at bounding box center [449, 69] width 18 height 10
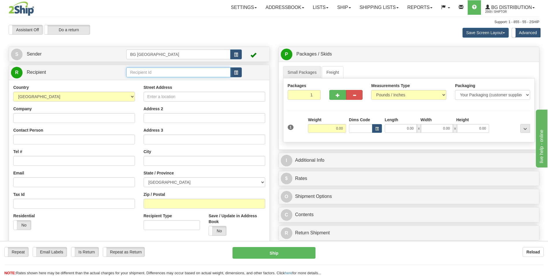
click at [157, 69] on input "text" at bounding box center [178, 72] width 104 height 10
click at [154, 77] on li "60751" at bounding box center [178, 81] width 103 height 8
type input "60751"
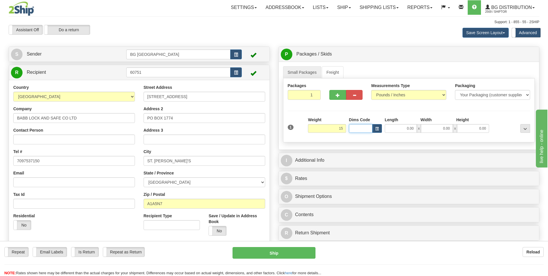
type input "15.00"
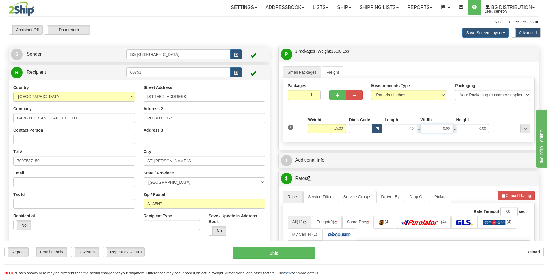
type input "40.00"
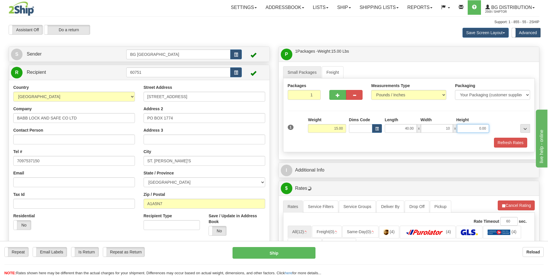
type input "10.00"
type input "5.00"
click at [335, 97] on button "button" at bounding box center [337, 95] width 16 height 10
type input "2"
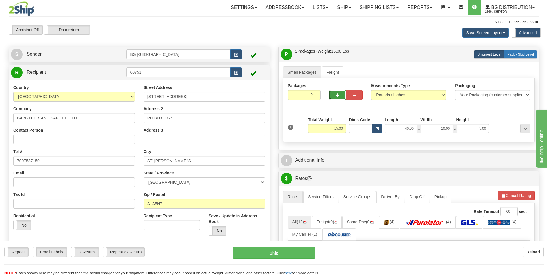
click at [515, 55] on span "Pack / Skid Level" at bounding box center [521, 54] width 27 height 4
radio input "true"
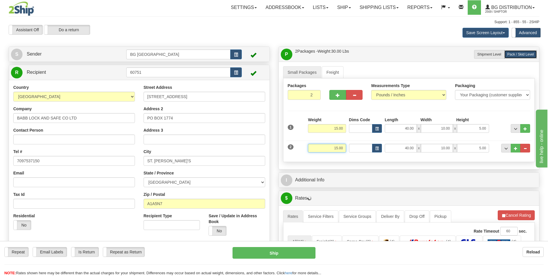
click at [321, 151] on input "15.00" at bounding box center [327, 148] width 38 height 9
type input "10.00"
type input "1.00"
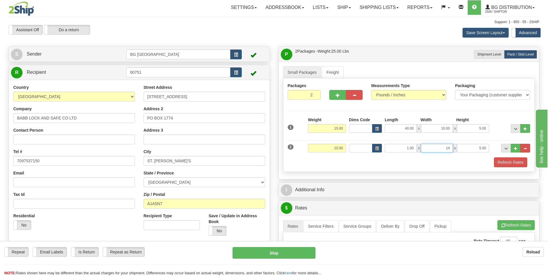
type input "14.00"
type input "9.00"
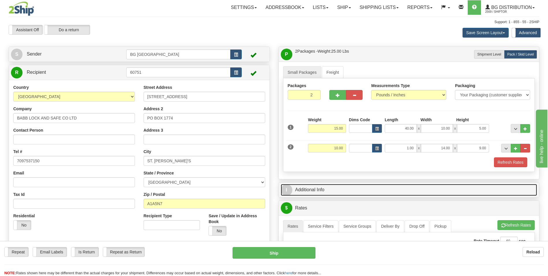
click at [319, 193] on link "I Additional Info" at bounding box center [409, 190] width 257 height 12
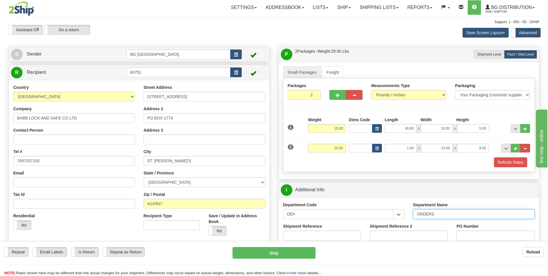
click at [457, 213] on input "ORDERS" at bounding box center [474, 214] width 122 height 10
type input "70178343-00"
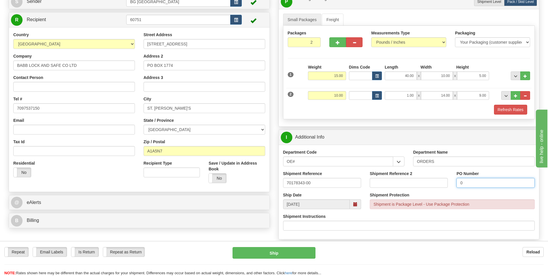
scroll to position [116, 0]
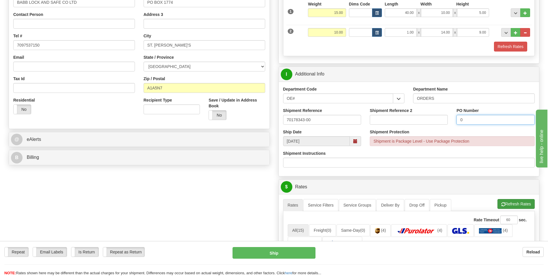
type input "0"
click at [506, 207] on button "Refresh Rates" at bounding box center [516, 204] width 37 height 10
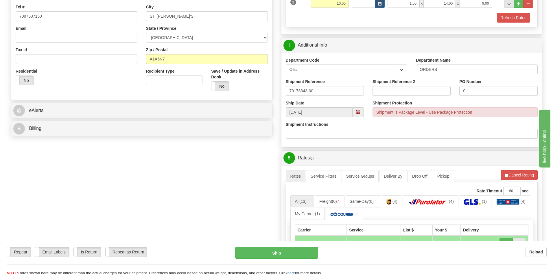
scroll to position [231, 0]
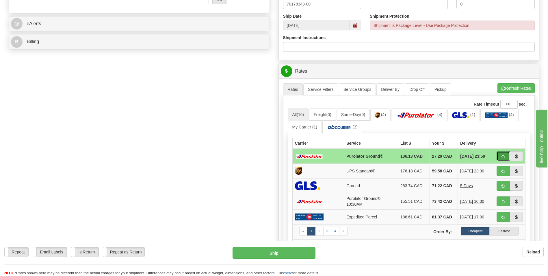
click at [502, 158] on span "button" at bounding box center [503, 157] width 4 height 4
type input "260"
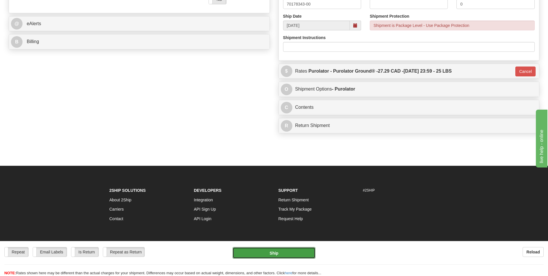
click at [289, 250] on button "Ship" at bounding box center [274, 253] width 83 height 12
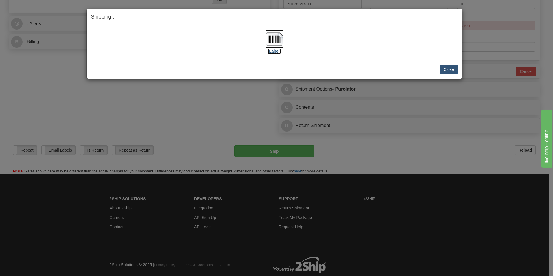
click at [273, 40] on img at bounding box center [274, 39] width 18 height 18
click at [446, 71] on button "Close" at bounding box center [449, 69] width 18 height 10
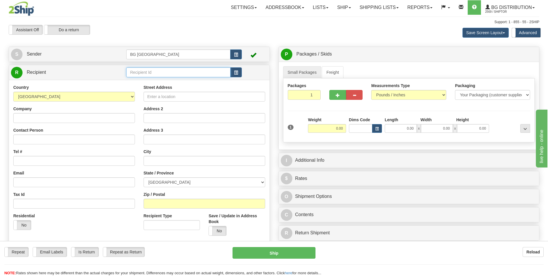
click at [145, 75] on input "text" at bounding box center [178, 72] width 104 height 10
click at [139, 82] on div "60321" at bounding box center [177, 81] width 99 height 6
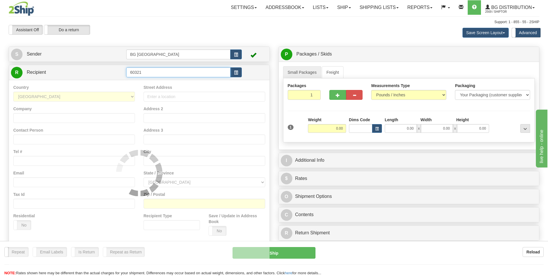
type input "60321"
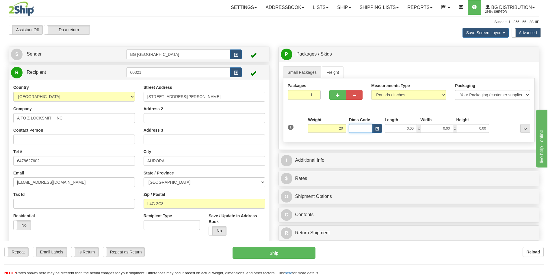
type input "20.00"
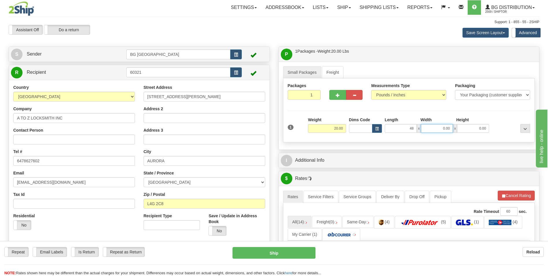
type input "48.00"
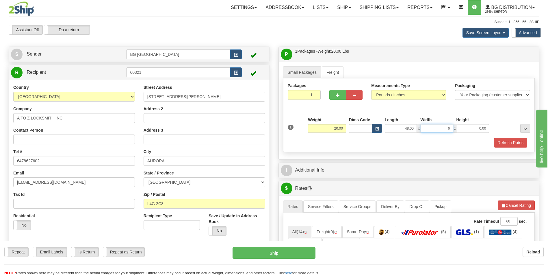
type input "6.00"
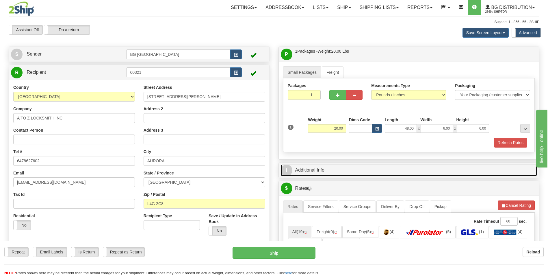
click at [332, 171] on link "I Additional Info" at bounding box center [409, 170] width 257 height 12
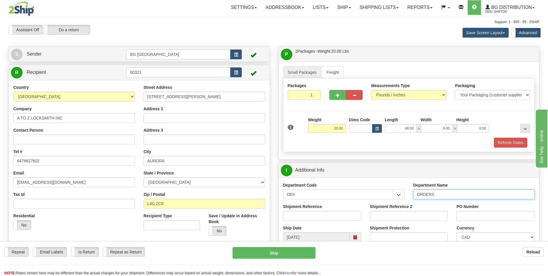
click at [455, 195] on input "ORDERS" at bounding box center [474, 194] width 122 height 10
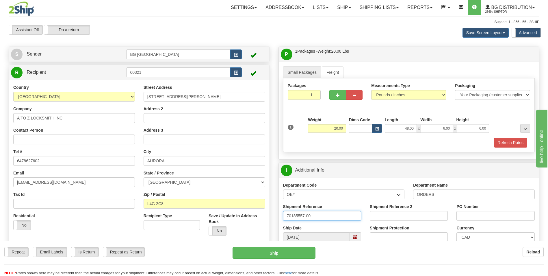
type input "70185557-00"
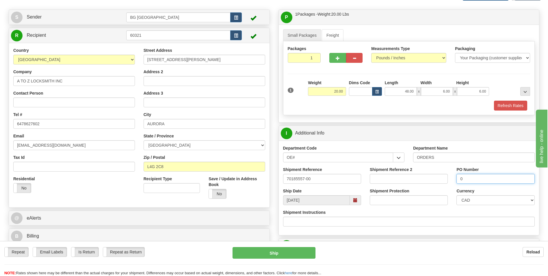
scroll to position [145, 0]
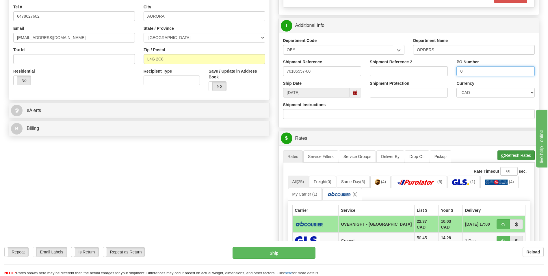
type input "0"
click at [507, 154] on button "Refresh Rates" at bounding box center [516, 155] width 37 height 10
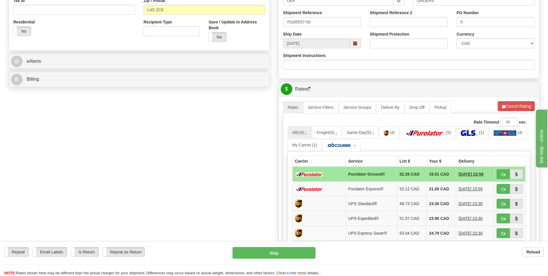
scroll to position [231, 0]
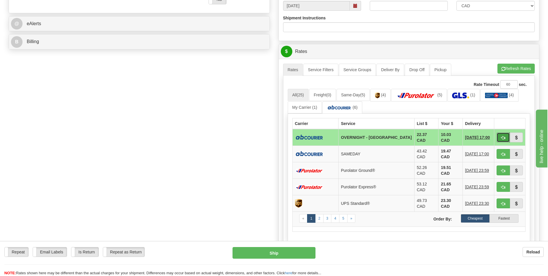
click at [505, 136] on span "button" at bounding box center [503, 138] width 4 height 4
type input "4"
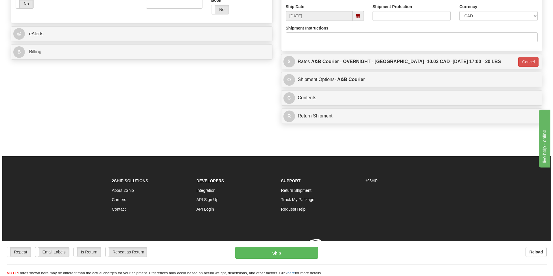
scroll to position [229, 0]
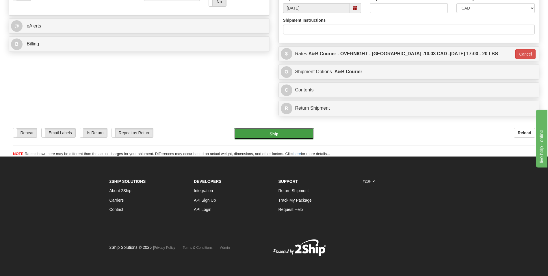
click at [277, 132] on button "Ship" at bounding box center [274, 134] width 80 height 12
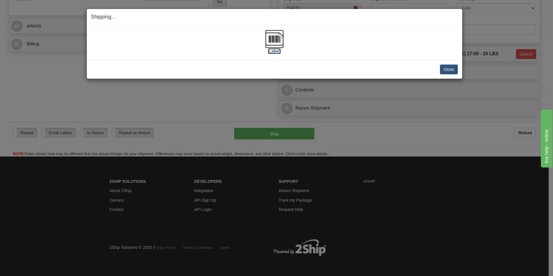
click at [273, 40] on img at bounding box center [274, 39] width 18 height 18
click at [448, 68] on button "Close" at bounding box center [449, 69] width 18 height 10
